Goal: Find specific page/section: Find specific page/section

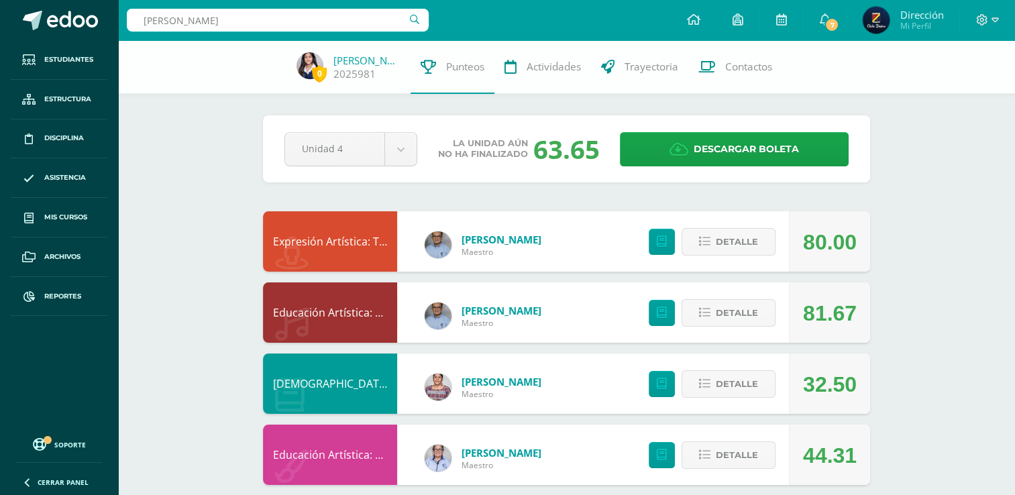
type input "[PERSON_NAME]"
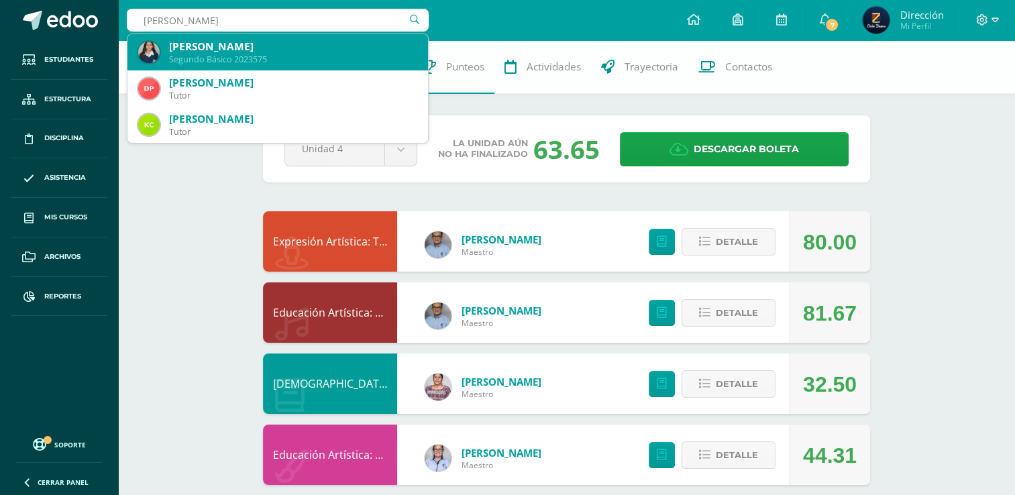
click at [303, 58] on div "Segundo Básico 2023575" at bounding box center [293, 59] width 248 height 11
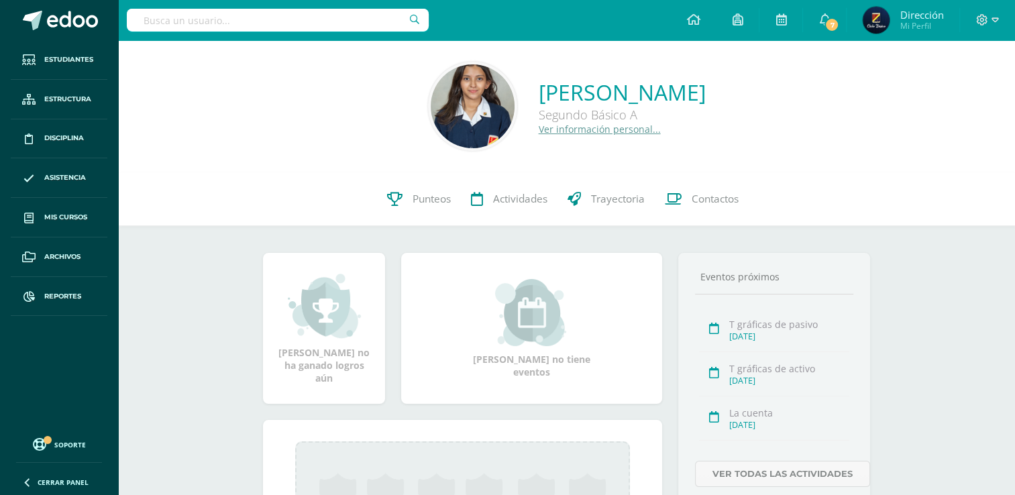
click at [289, 23] on input "text" at bounding box center [278, 20] width 302 height 23
type input "Alison Rivas"
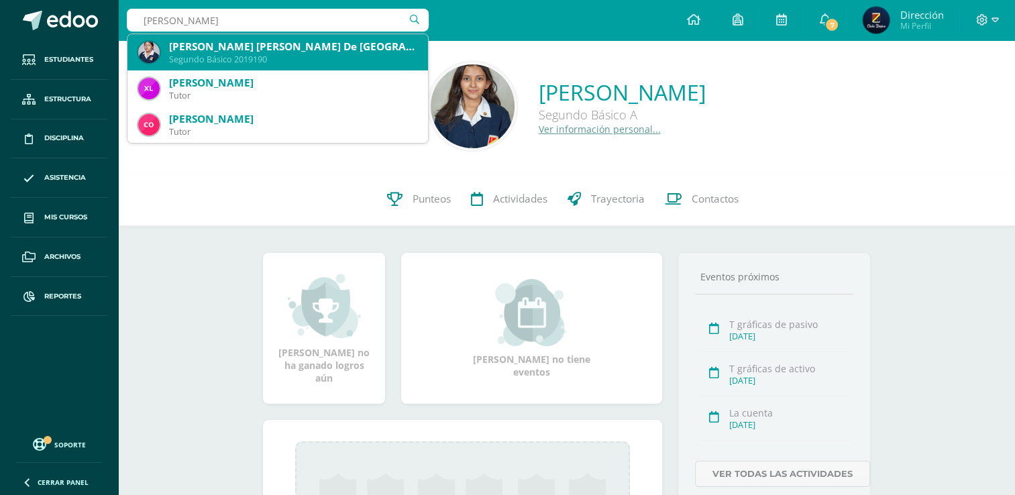
click at [314, 50] on div "Alison Del Rosario Rivas De Los Angeles" at bounding box center [293, 47] width 248 height 14
